Goal: Transaction & Acquisition: Purchase product/service

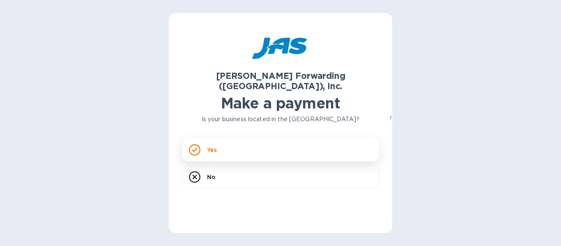
click at [330, 139] on div "Yes" at bounding box center [280, 149] width 197 height 23
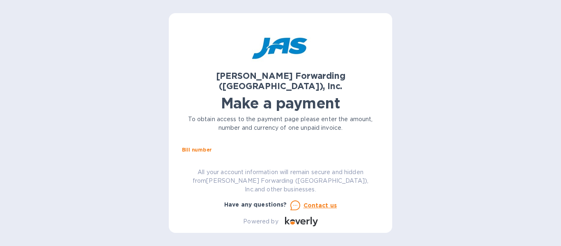
click at [286, 153] on input "text" at bounding box center [283, 159] width 190 height 12
click at [218, 153] on input "text" at bounding box center [283, 159] width 190 height 12
paste input "S508799645"
click at [282, 153] on input "S508799645" at bounding box center [283, 159] width 190 height 12
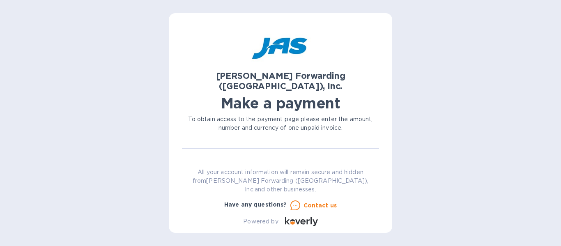
type input "S508799645"
click at [231, 160] on input "text" at bounding box center [240, 166] width 110 height 12
click at [199, 160] on input "text" at bounding box center [240, 166] width 110 height 12
paste input "27,258.40"
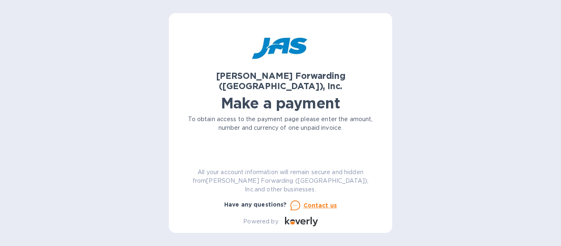
type input "27,258.40"
click at [220, 151] on div "Business name" at bounding box center [280, 160] width 197 height 19
click at [220, 158] on input "text" at bounding box center [280, 164] width 197 height 12
type input "Phytoca Distributor LLC"
click at [236, 166] on div "[PERSON_NAME] Forwarding ([GEOGRAPHIC_DATA]), Inc. Make a payment To obtain acc…" at bounding box center [280, 126] width 197 height 200
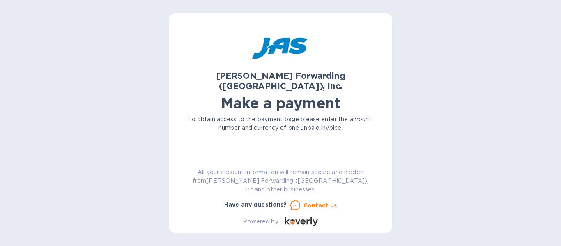
scroll to position [94, 0]
click at [295, 157] on span "Go to payment page" at bounding box center [280, 162] width 184 height 10
